Goal: Task Accomplishment & Management: Use online tool/utility

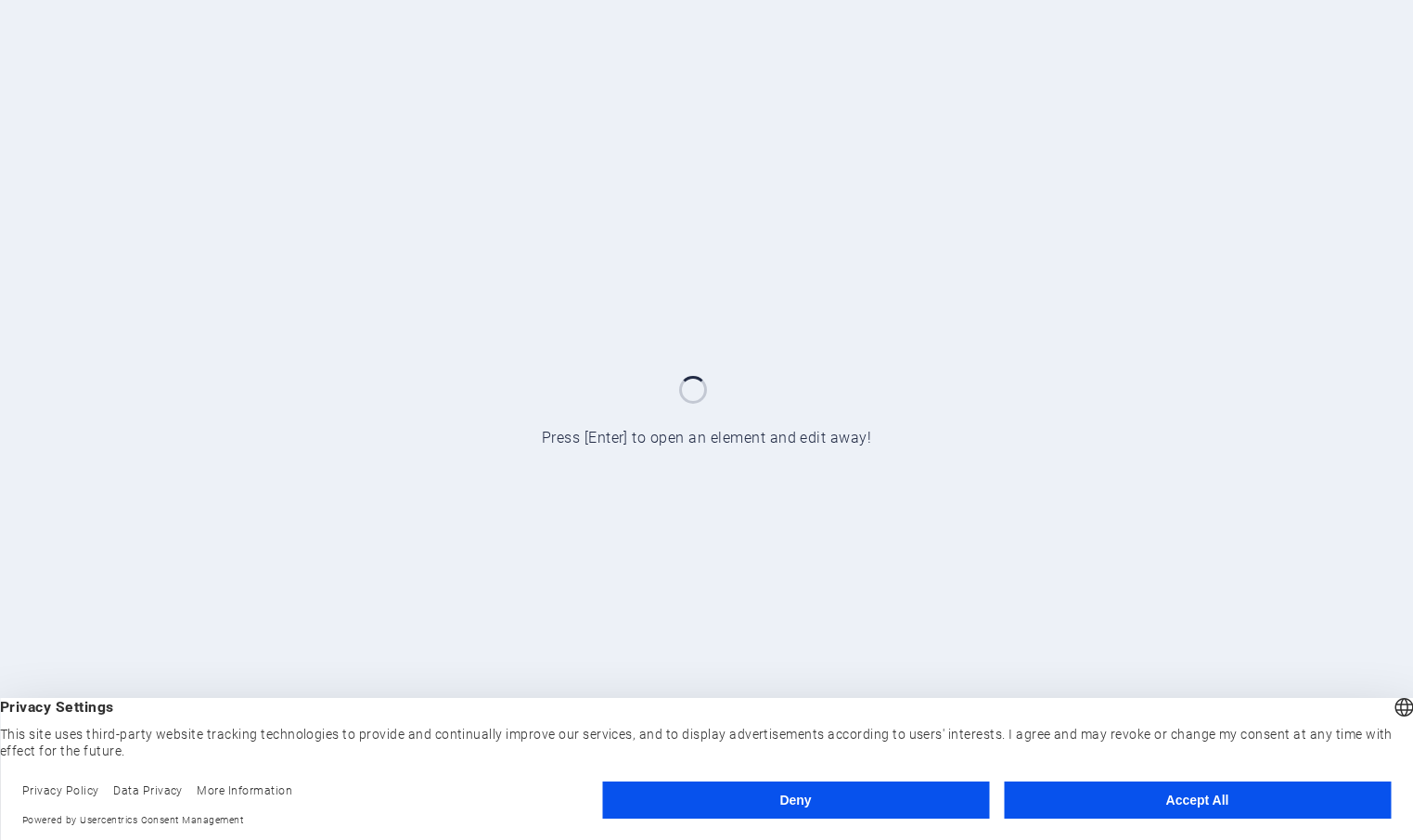
click at [1093, 798] on button "Accept All" at bounding box center [1197, 799] width 387 height 37
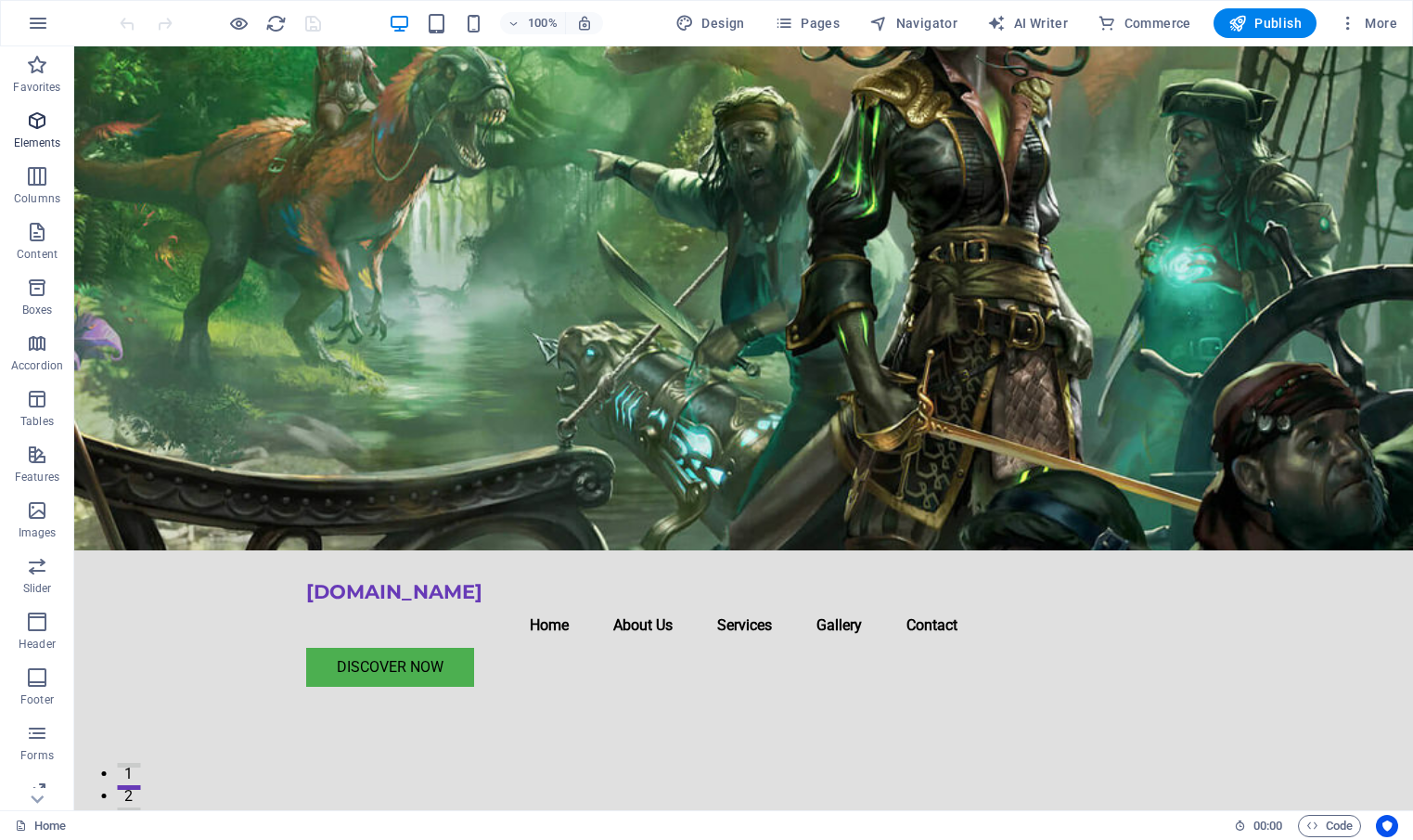
click at [38, 121] on icon "button" at bounding box center [37, 121] width 22 height 22
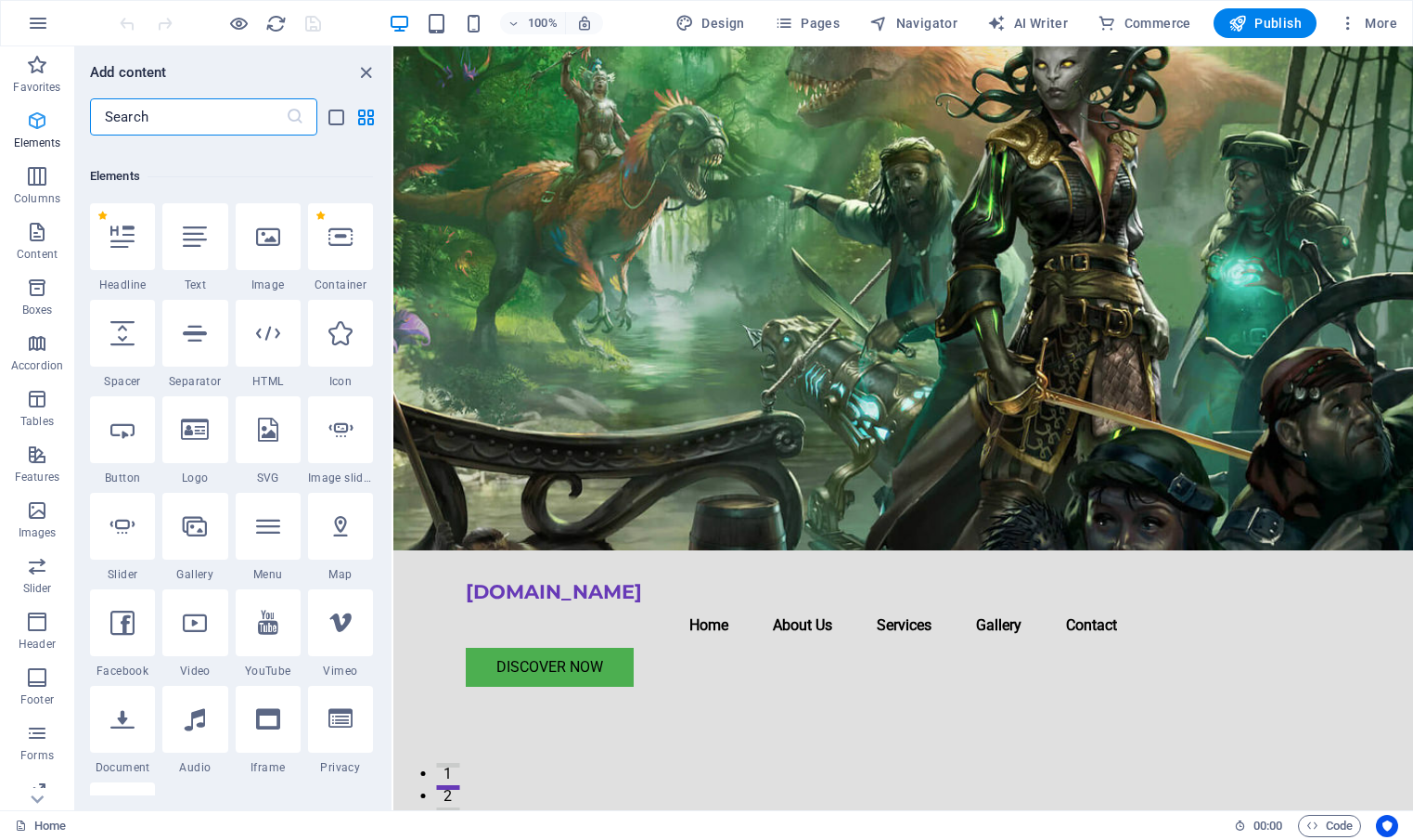
scroll to position [198, 0]
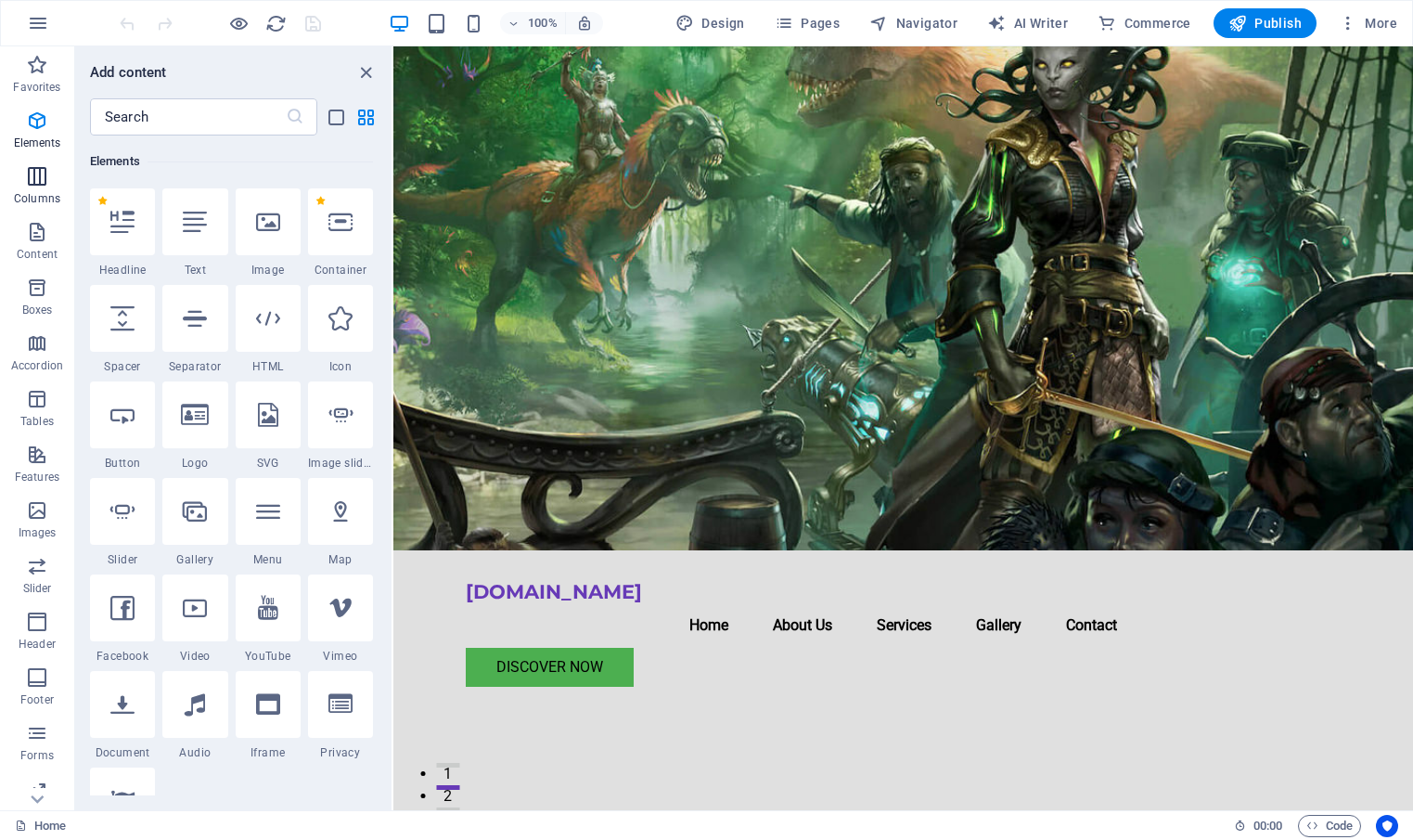
click at [36, 193] on p "Columns" at bounding box center [37, 199] width 46 height 15
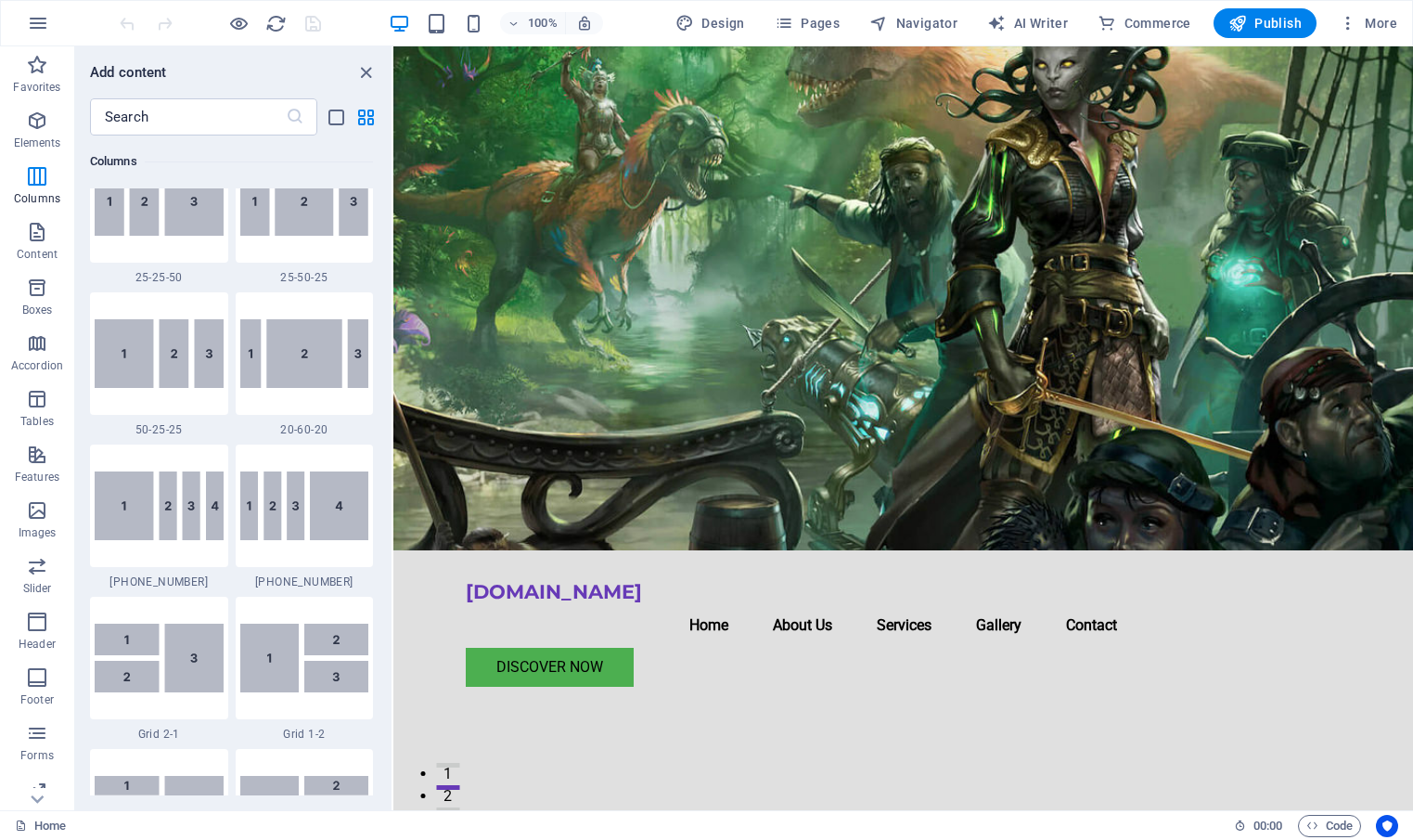
scroll to position [2206, 0]
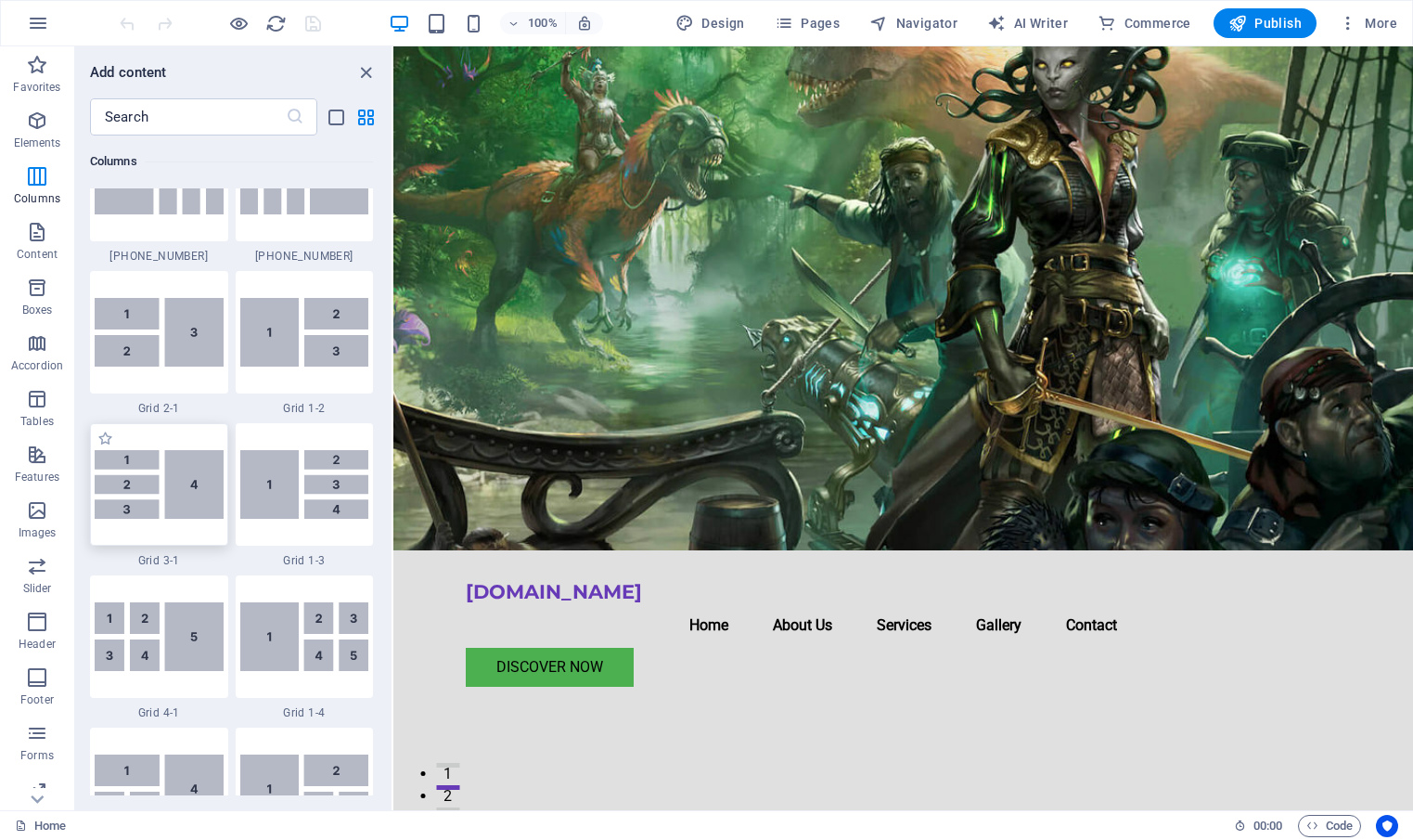
click at [177, 491] on img at bounding box center [159, 484] width 129 height 69
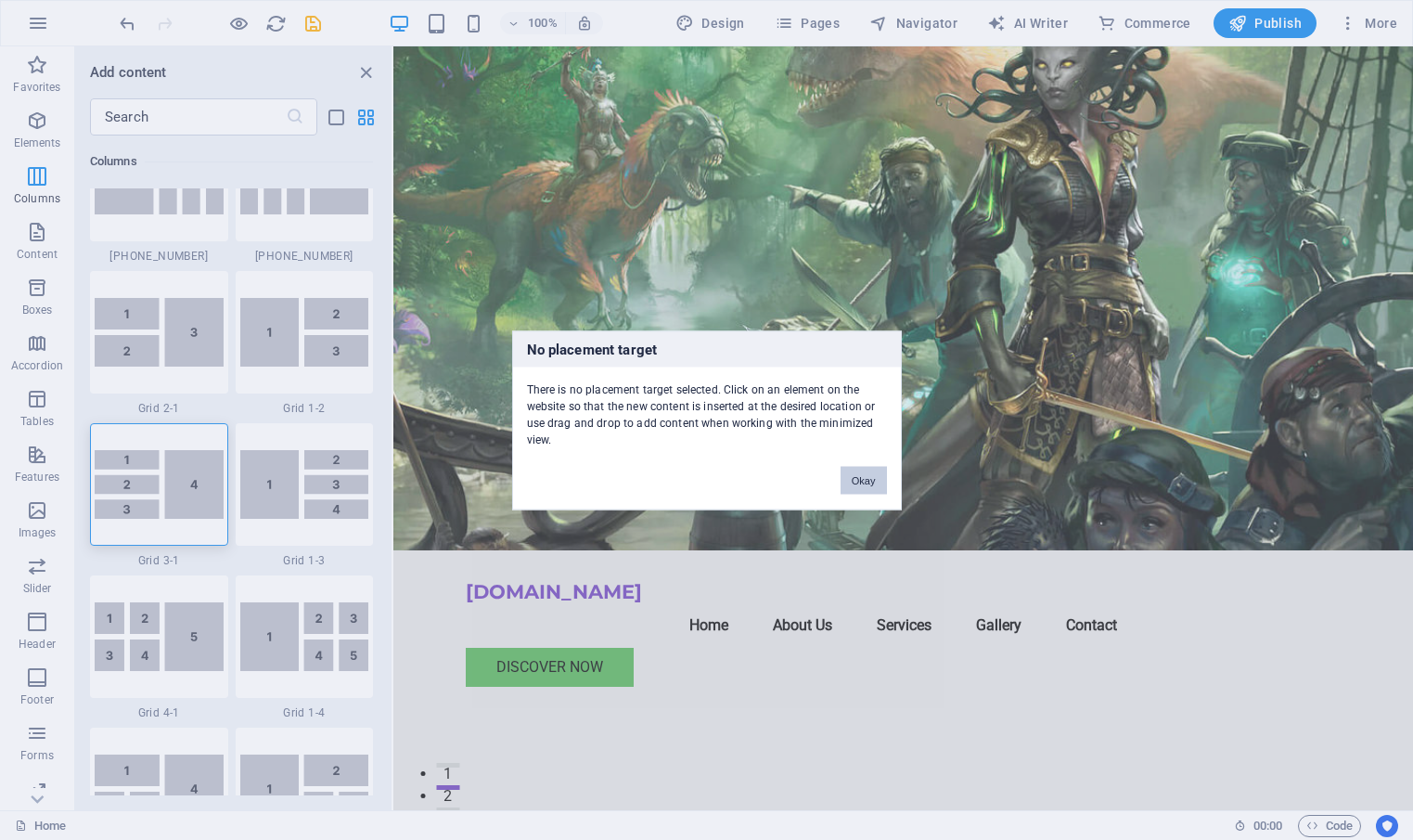
click at [860, 480] on button "Okay" at bounding box center [864, 480] width 46 height 28
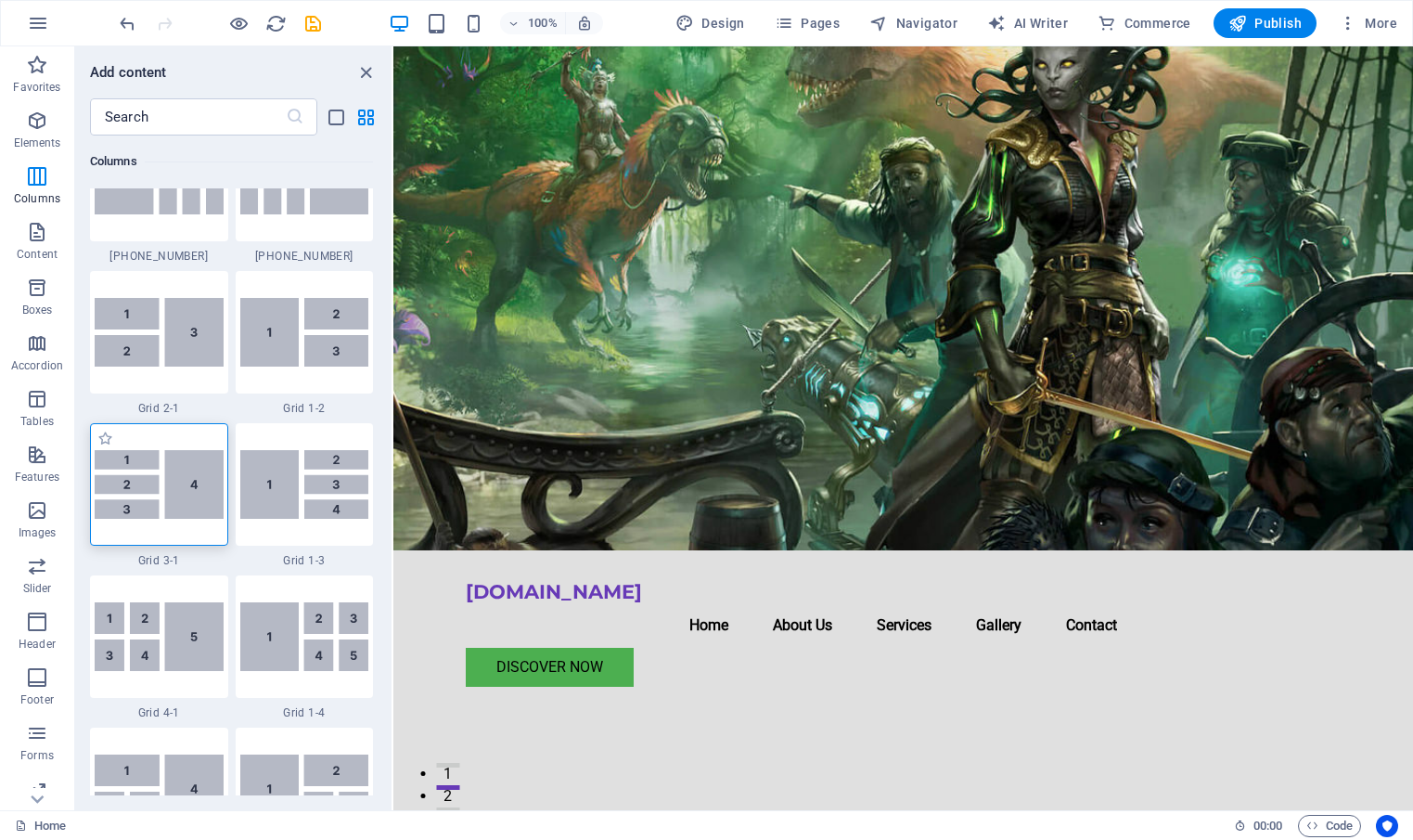
click at [162, 488] on img at bounding box center [159, 484] width 129 height 69
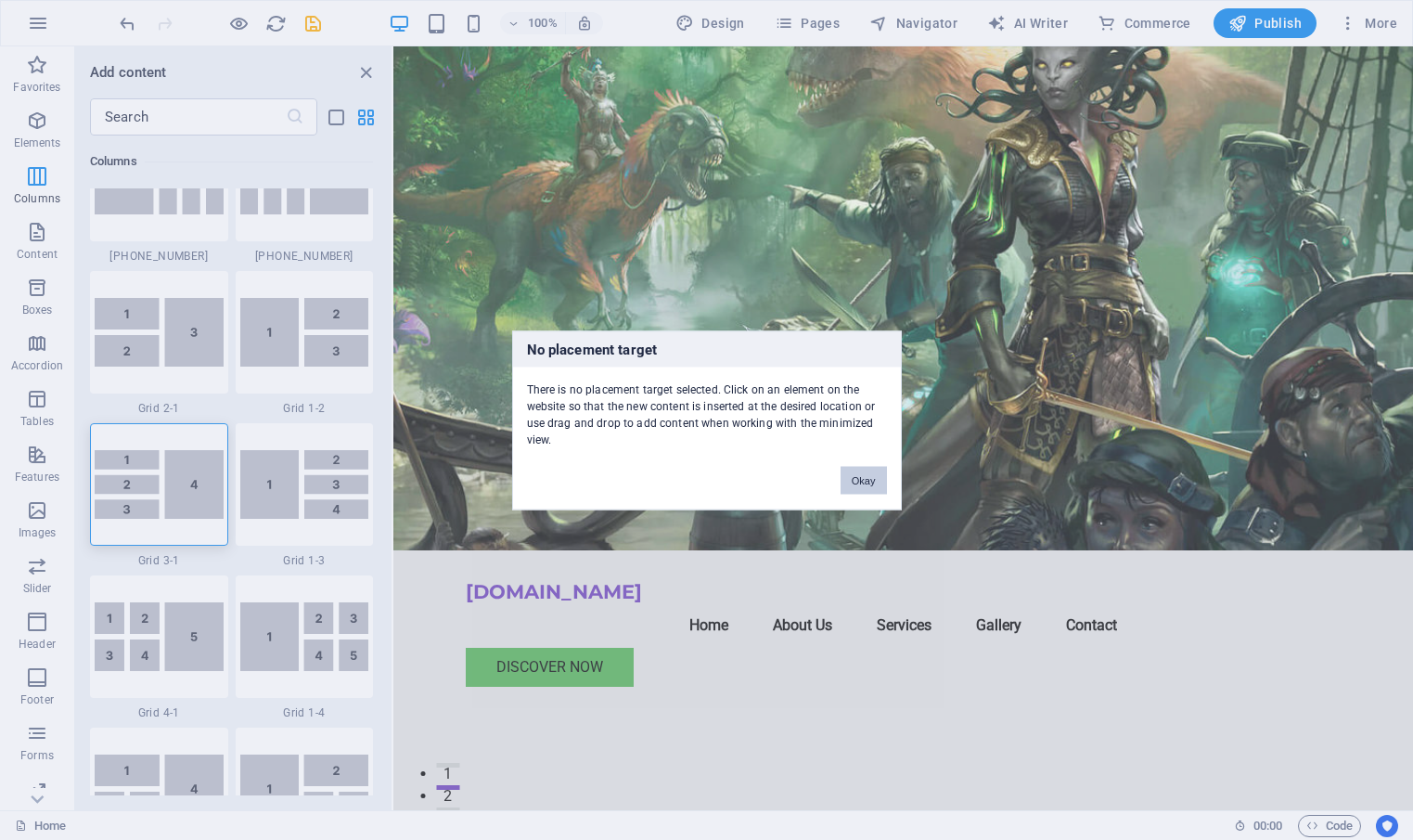
click at [867, 478] on button "Okay" at bounding box center [864, 480] width 46 height 28
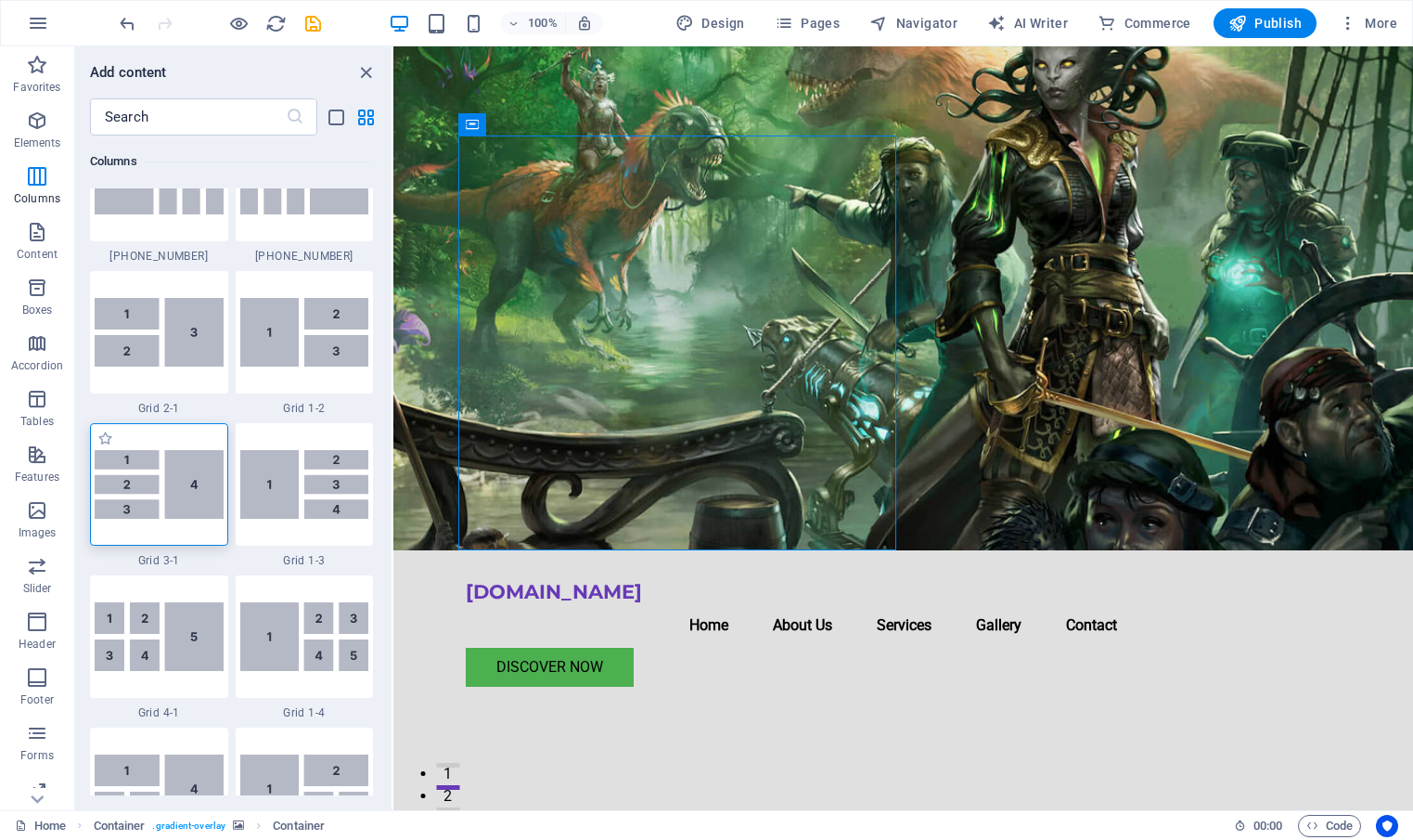
click at [167, 467] on img at bounding box center [159, 484] width 129 height 69
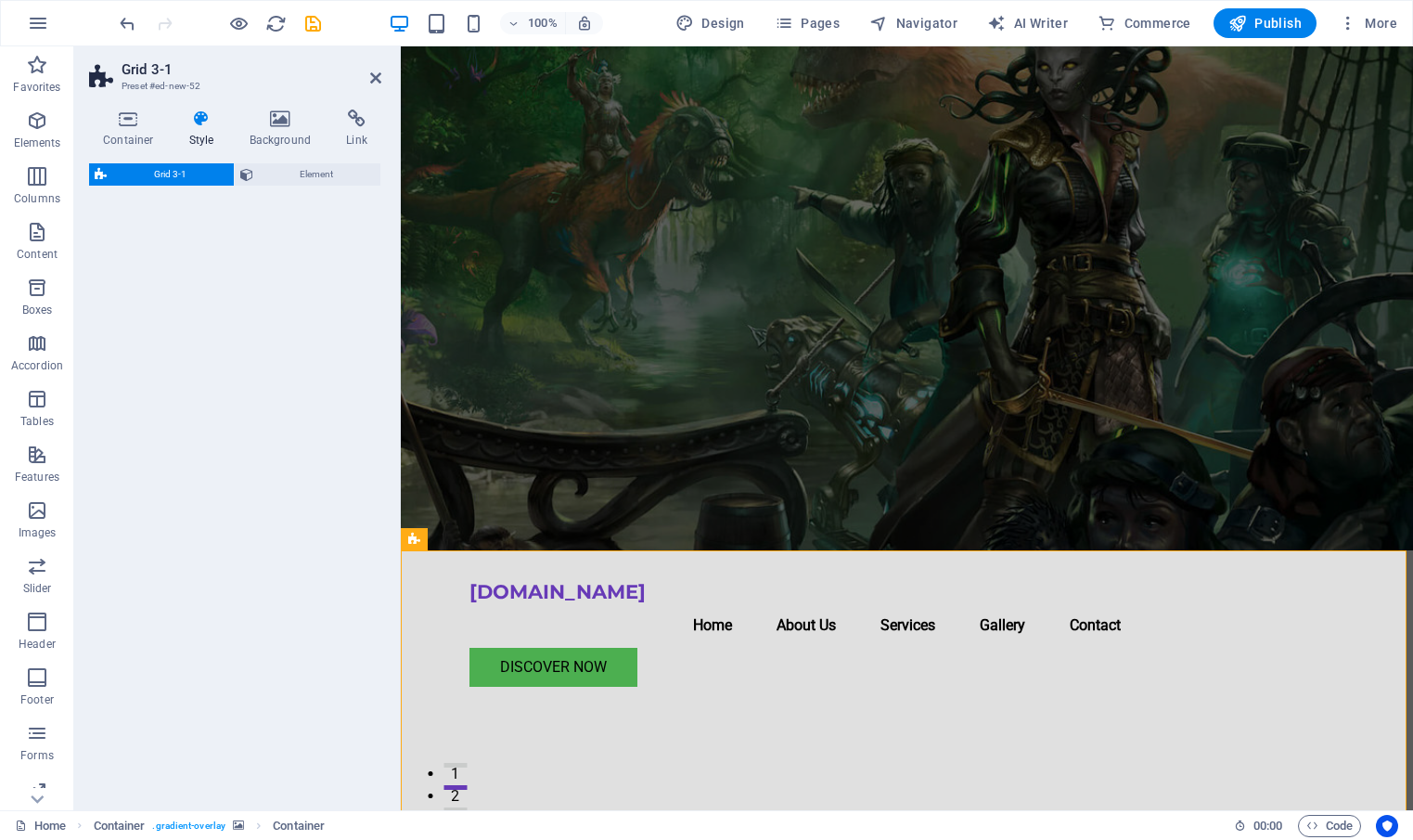
select select "rem"
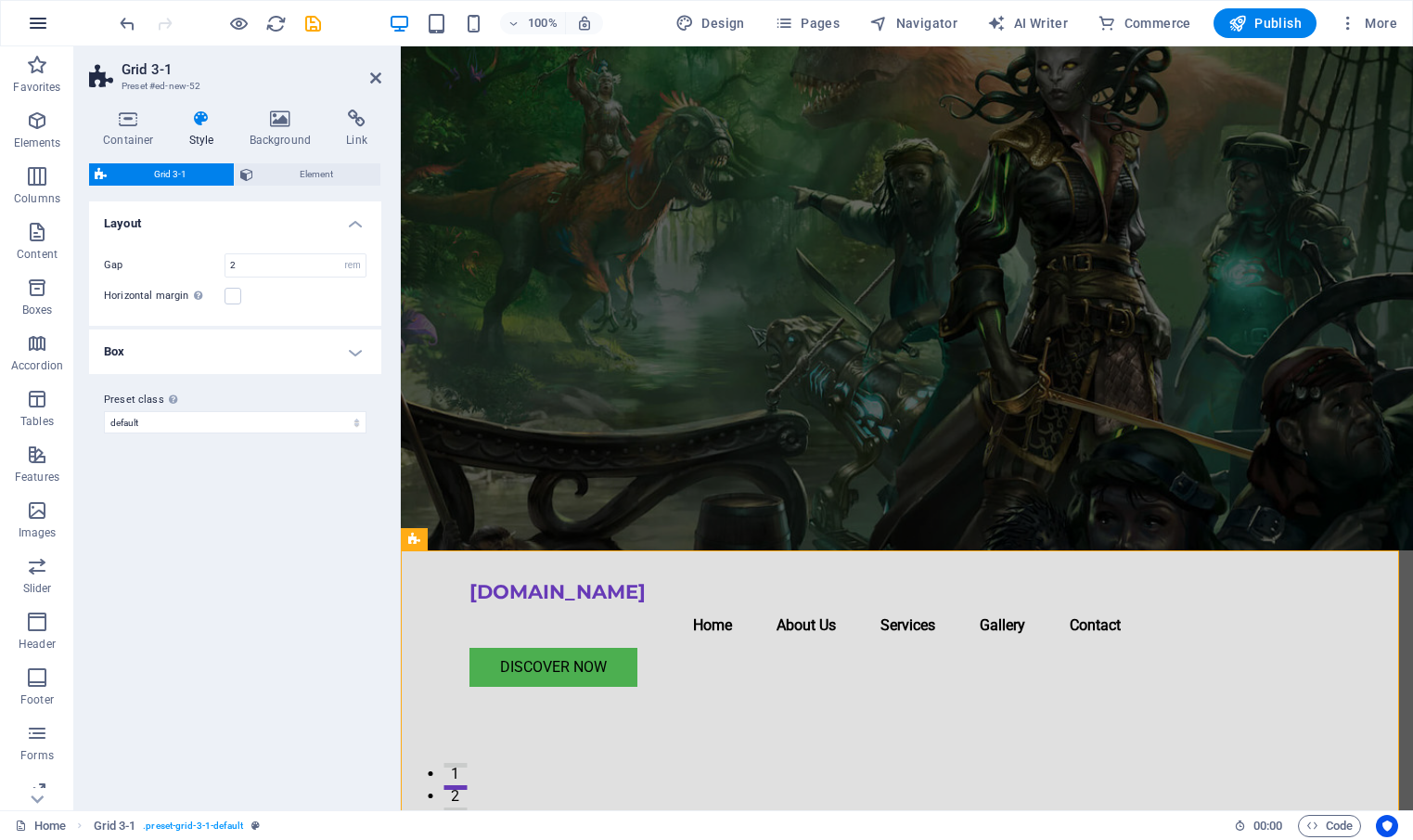
click at [32, 28] on icon "button" at bounding box center [38, 23] width 22 height 22
